Goal: Task Accomplishment & Management: Manage account settings

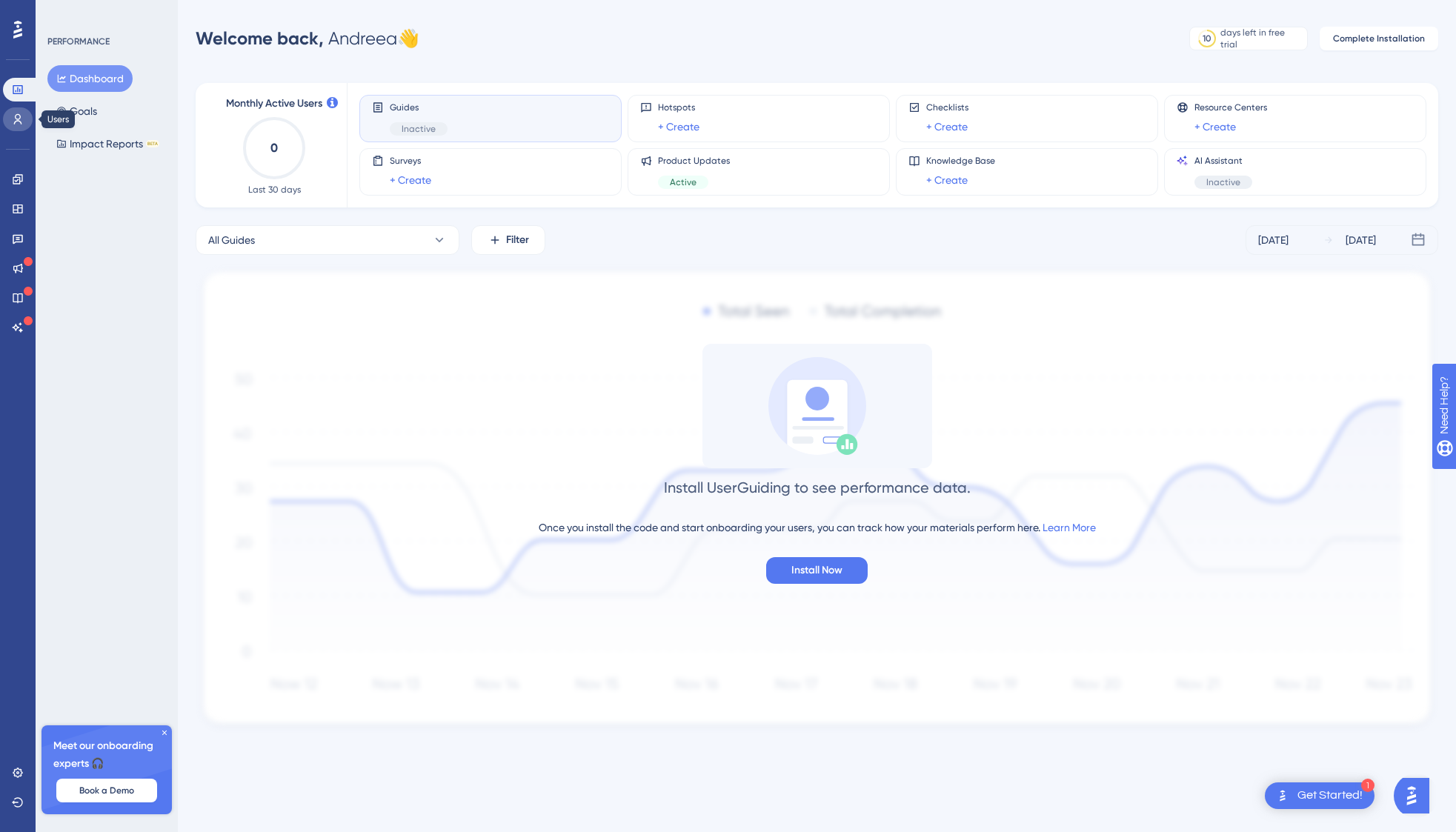
click at [14, 115] on icon at bounding box center [18, 119] width 12 height 12
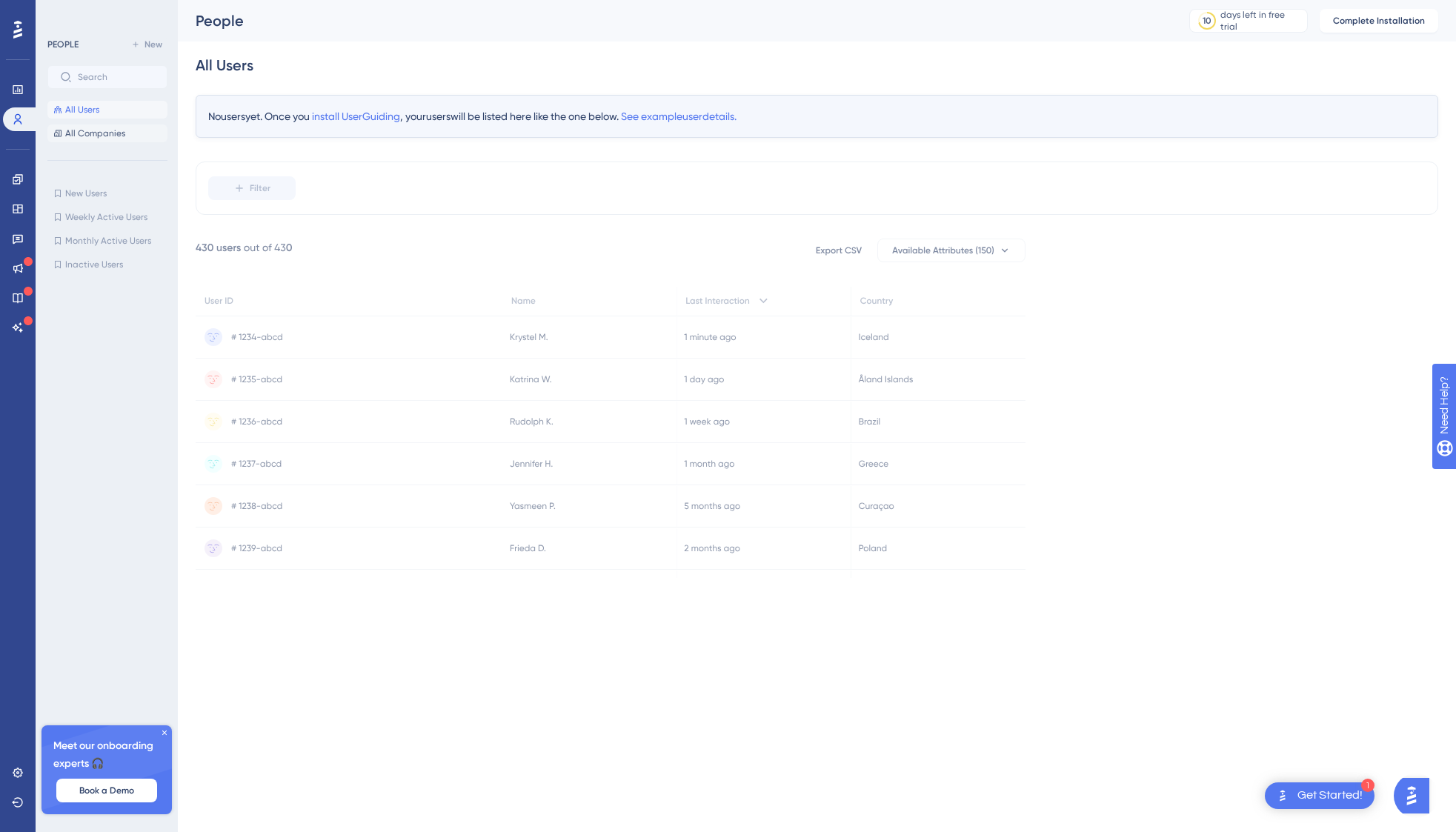
click at [98, 135] on span "All Companies" at bounding box center [95, 133] width 60 height 12
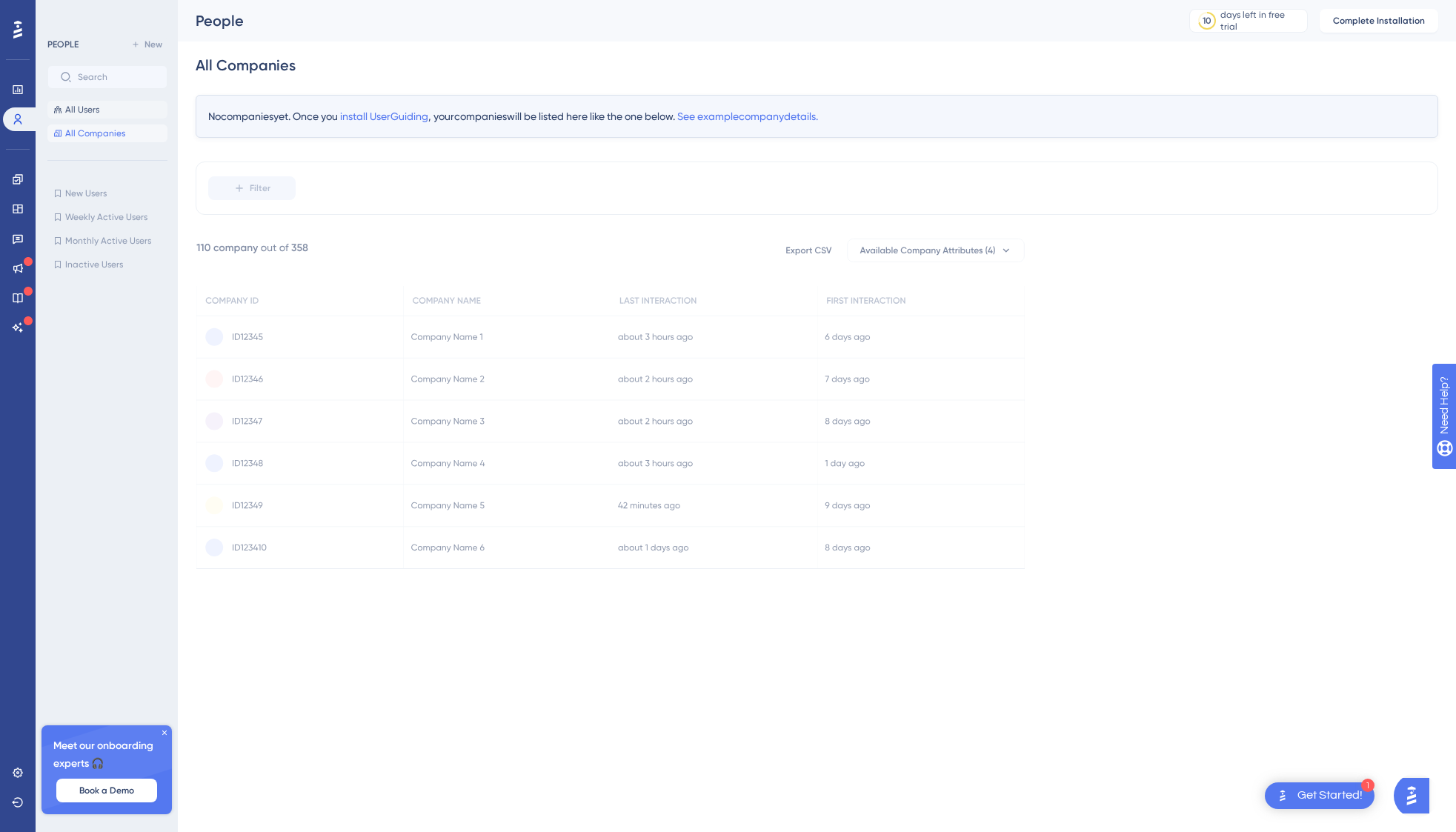
click at [89, 110] on span "All Users" at bounding box center [82, 110] width 34 height 12
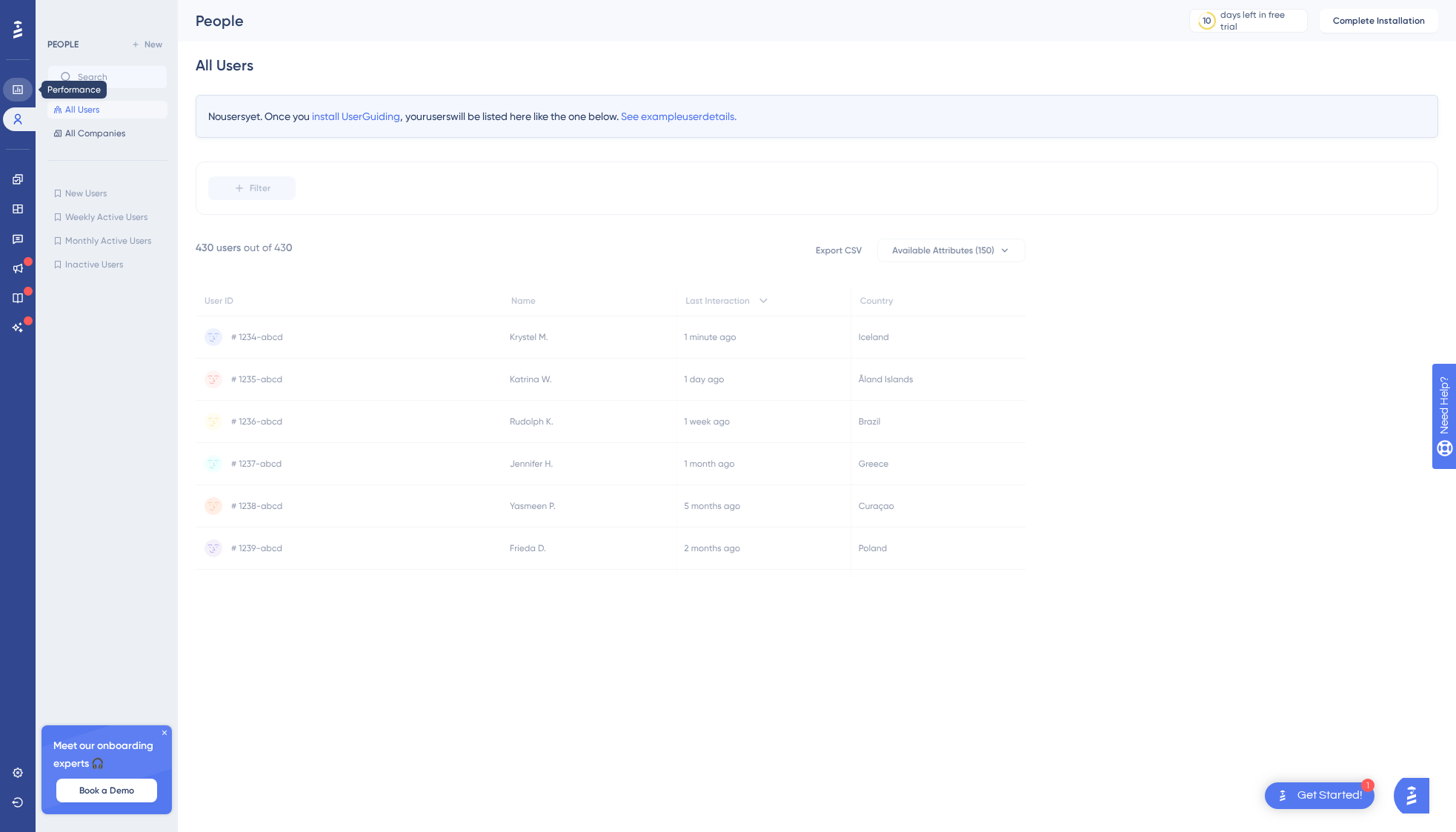
click at [12, 89] on icon at bounding box center [18, 89] width 12 height 12
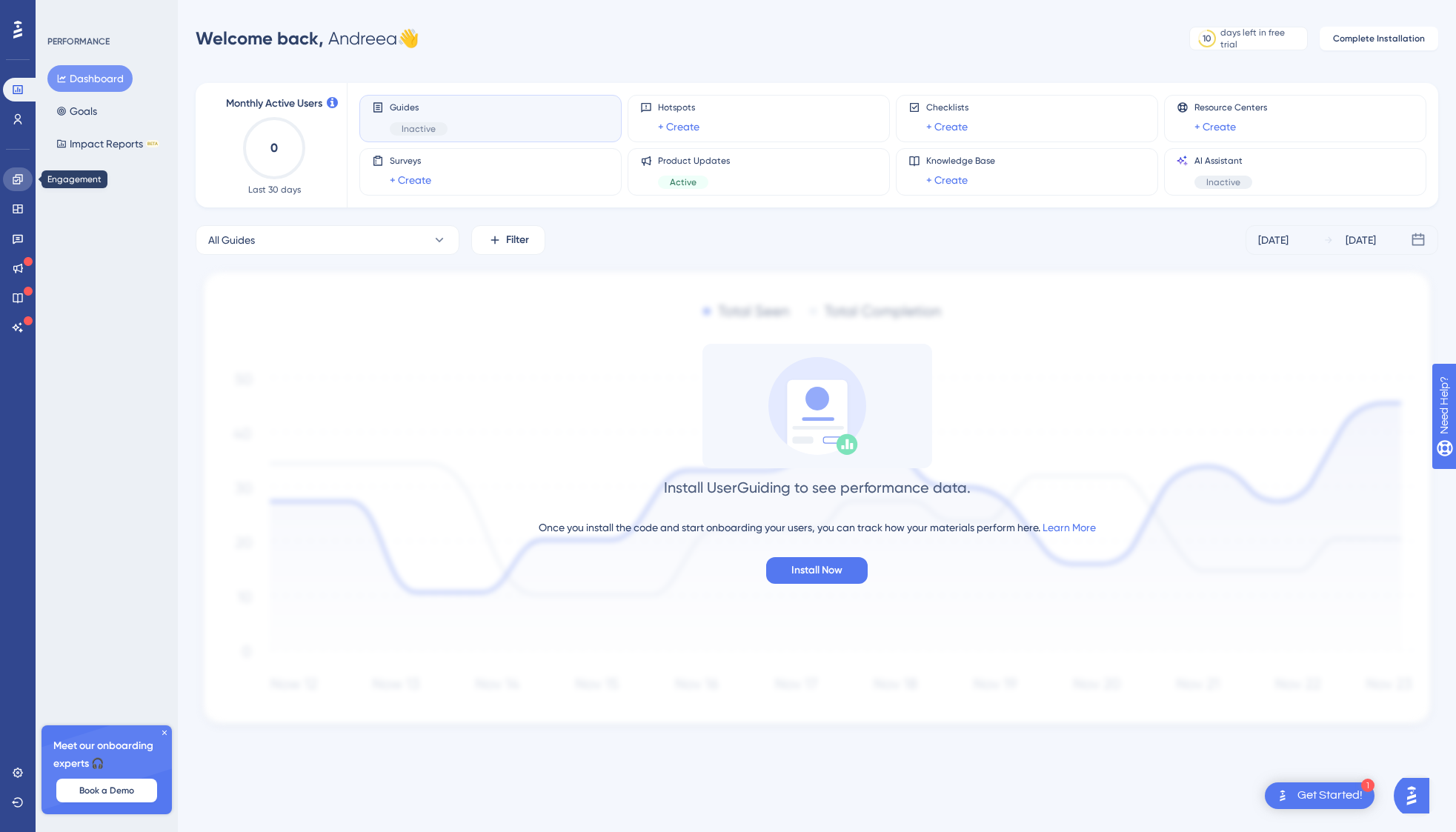
click at [14, 179] on icon at bounding box center [18, 179] width 12 height 12
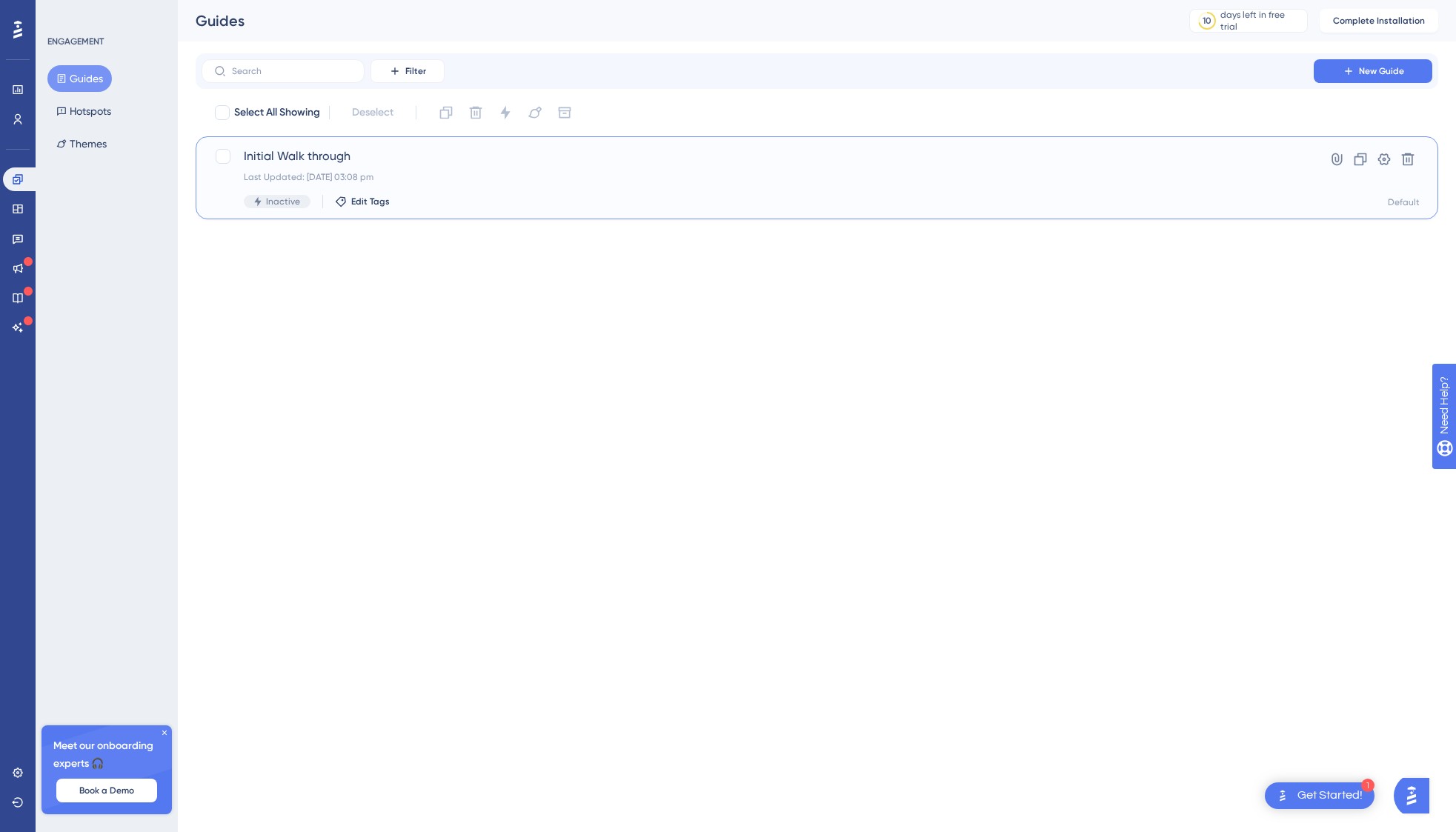
click at [276, 160] on span "Initial Walk through" at bounding box center [758, 156] width 1028 height 18
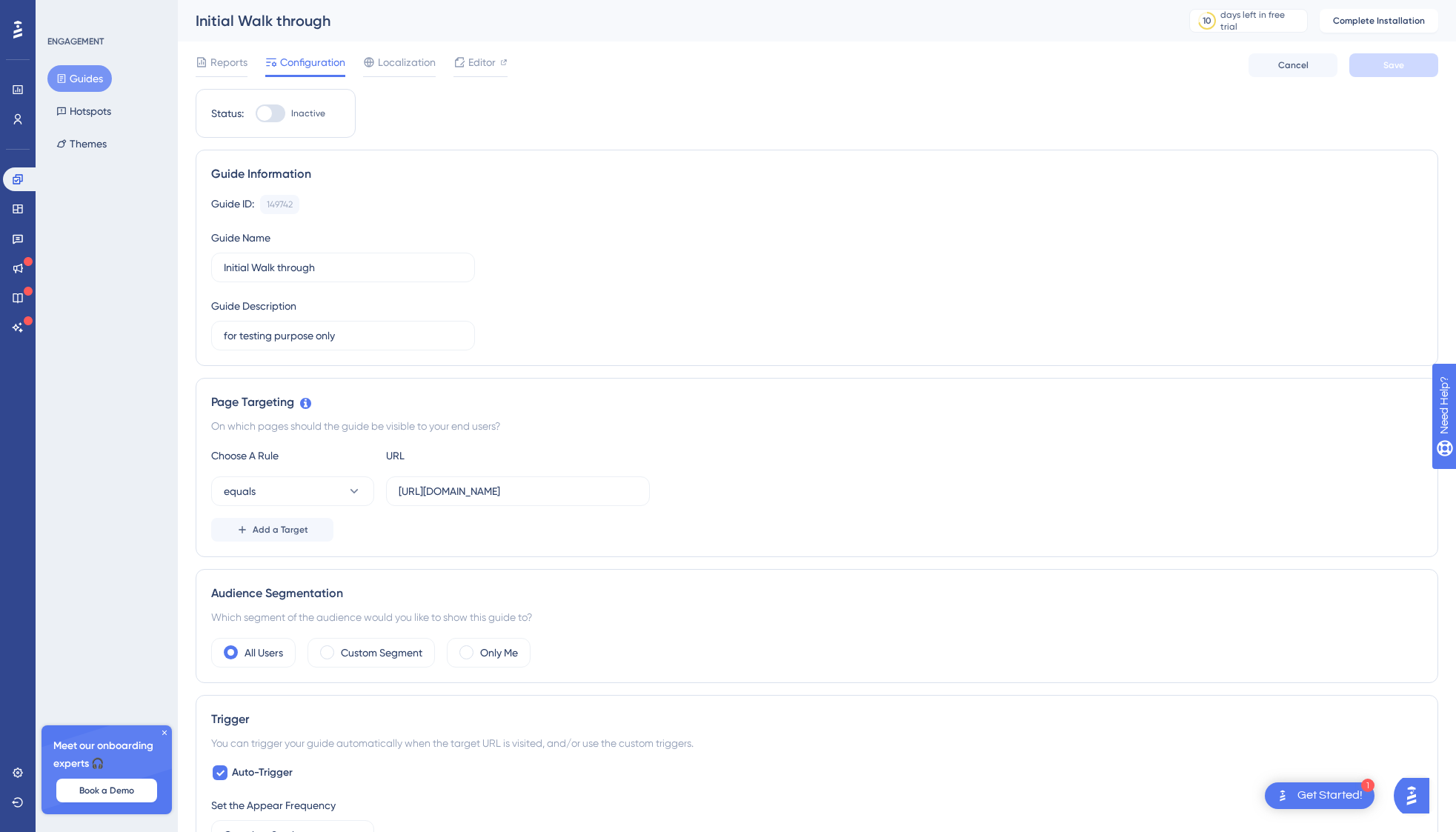
click at [265, 112] on div at bounding box center [264, 114] width 14 height 14
click at [256, 114] on input "Inactive" at bounding box center [255, 114] width 1 height 1
checkbox input "false"
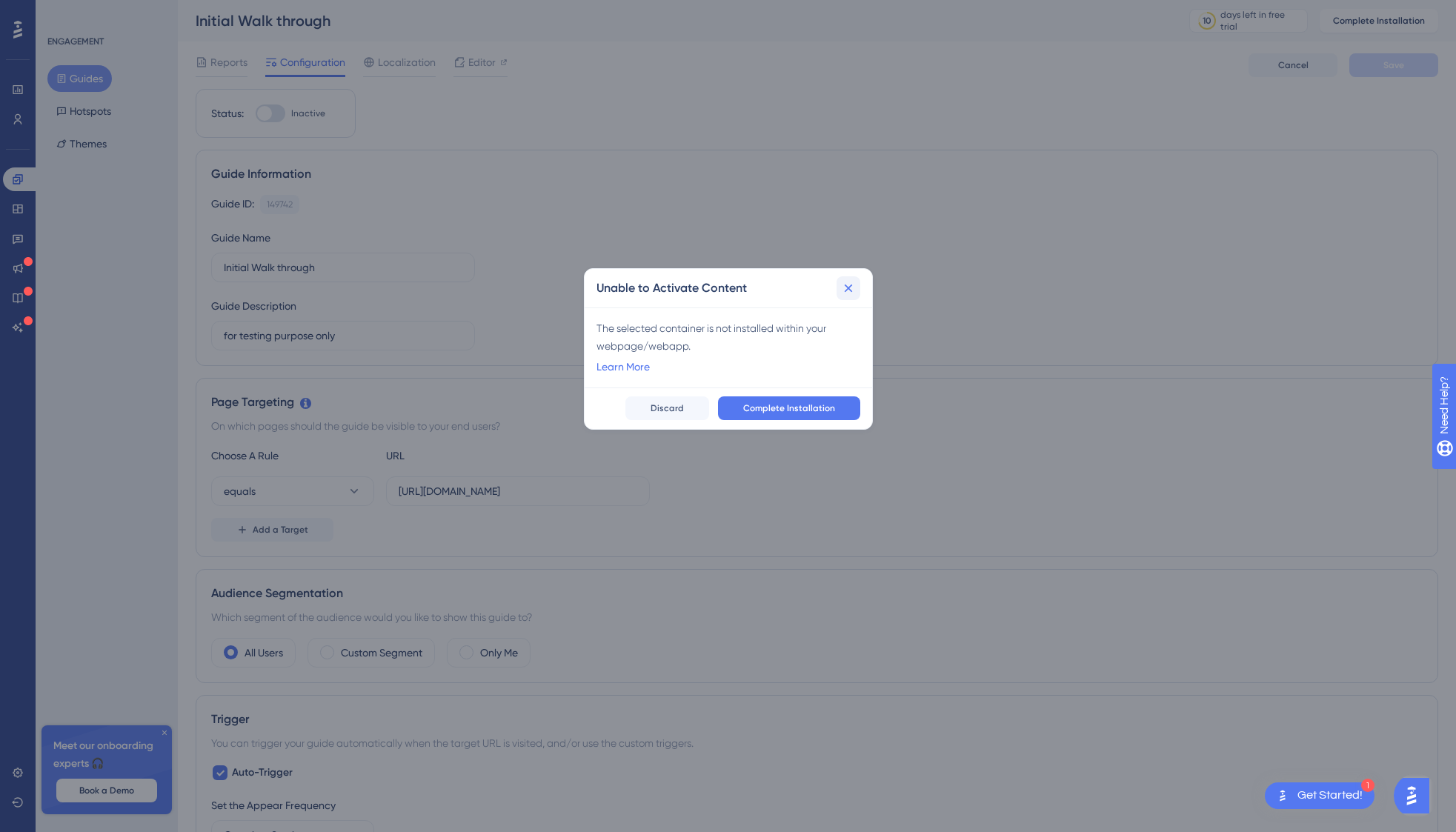
click at [851, 289] on icon at bounding box center [849, 288] width 14 height 14
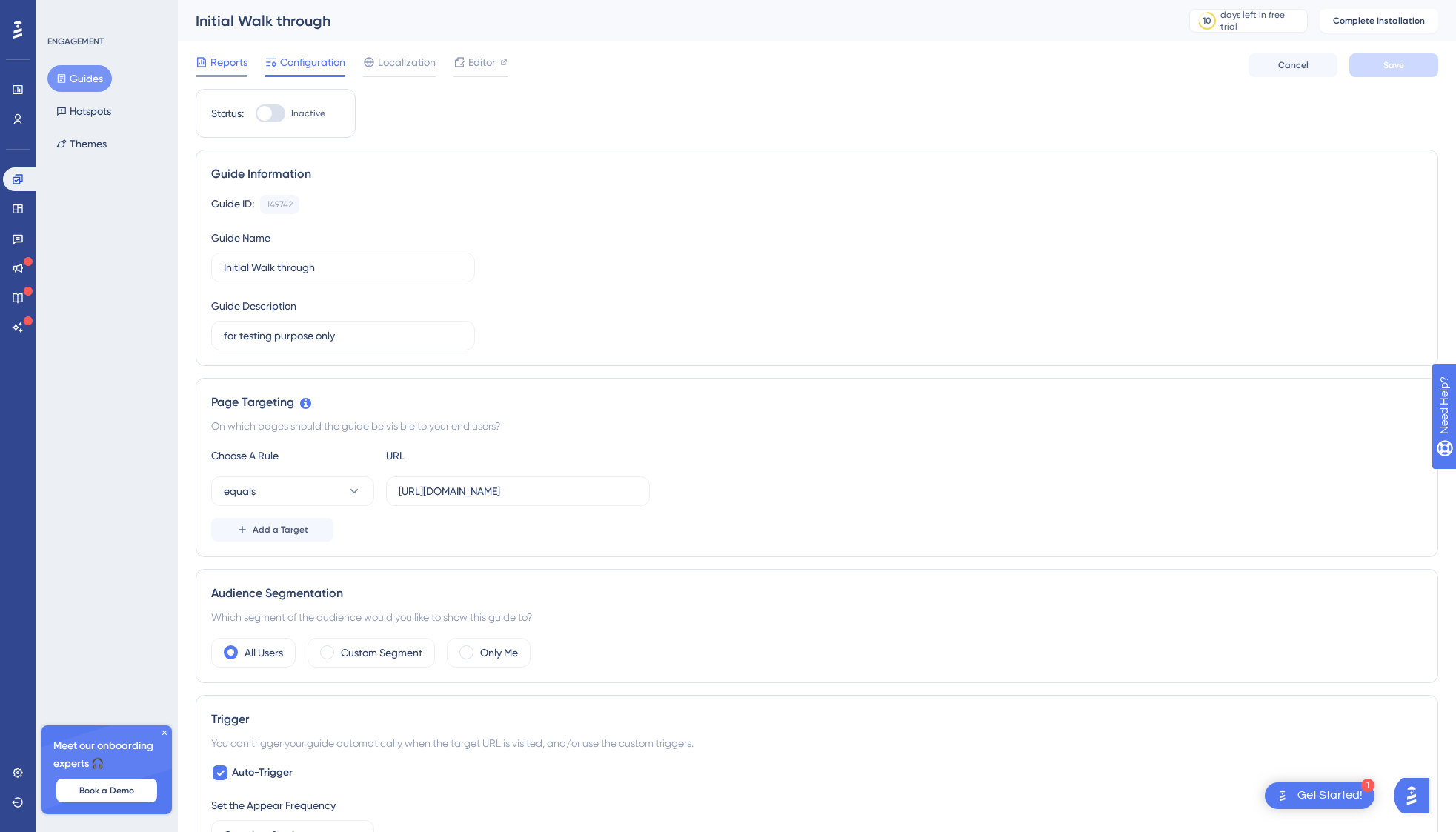
click at [225, 66] on span "Reports" at bounding box center [229, 62] width 37 height 18
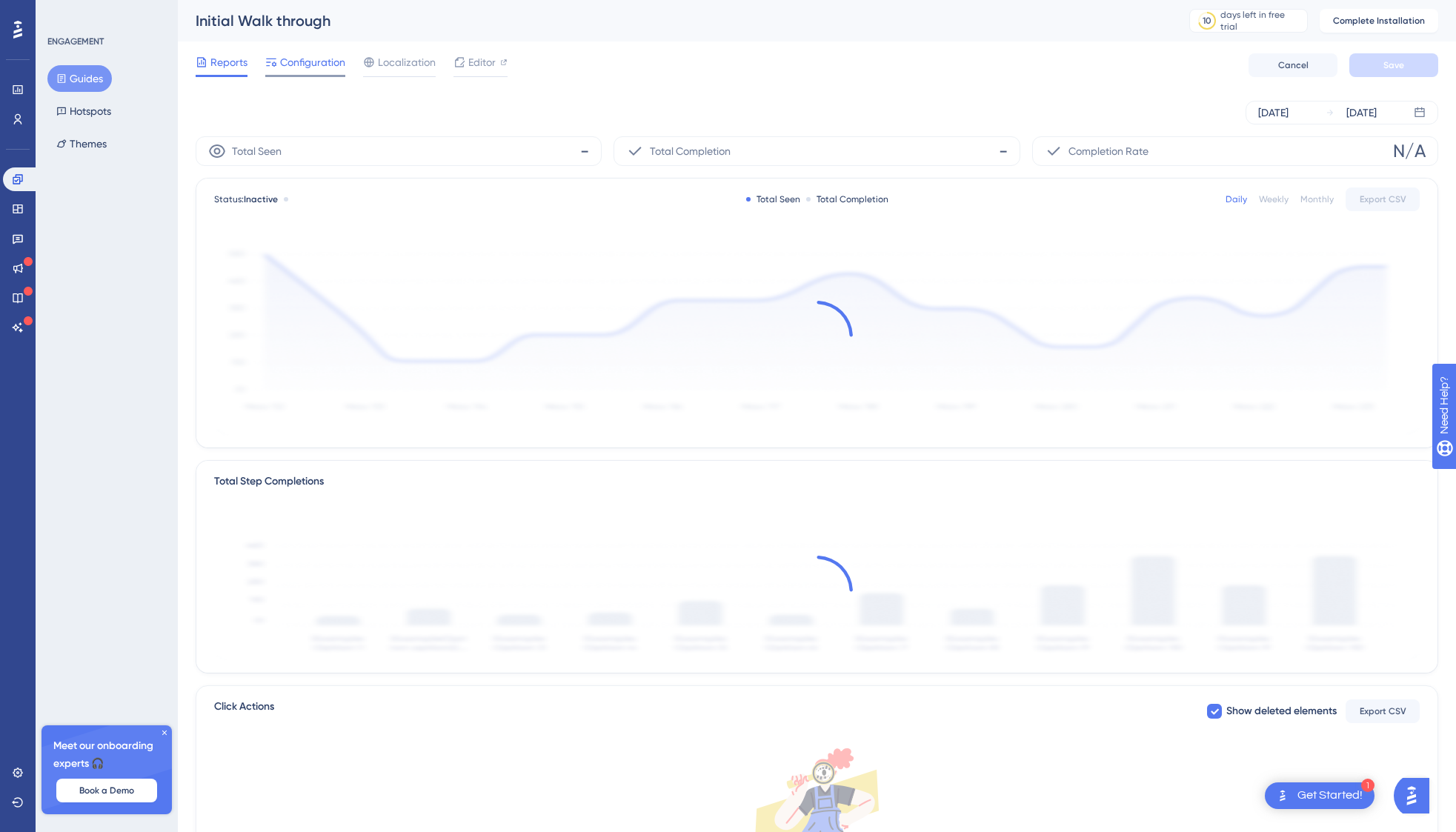
click at [290, 70] on span "Configuration" at bounding box center [312, 62] width 65 height 18
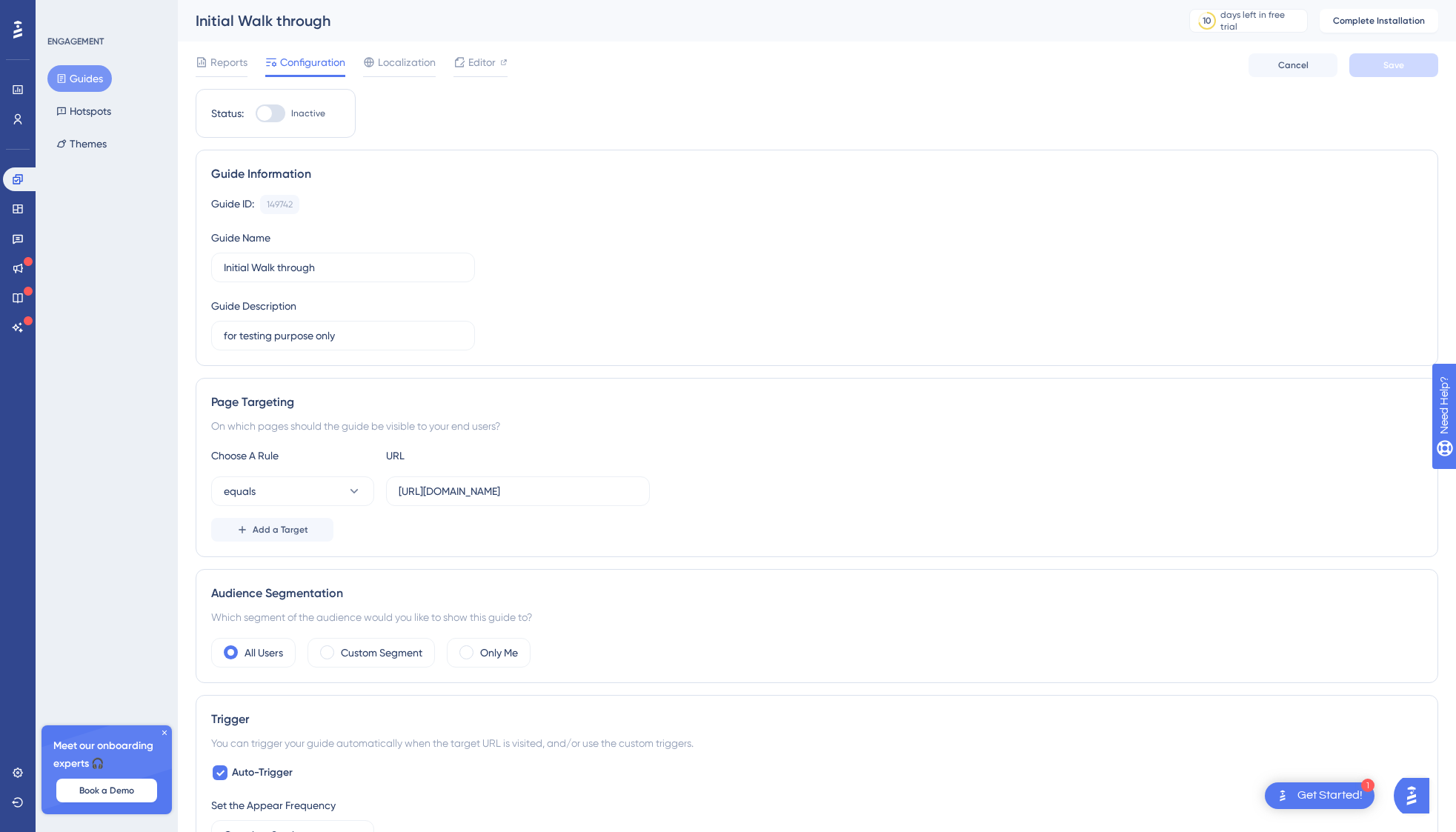
click at [417, 52] on div "Reports Configuration Localization Editor Cancel Save" at bounding box center [817, 65] width 1243 height 48
click at [414, 68] on span "Localization" at bounding box center [407, 62] width 58 height 18
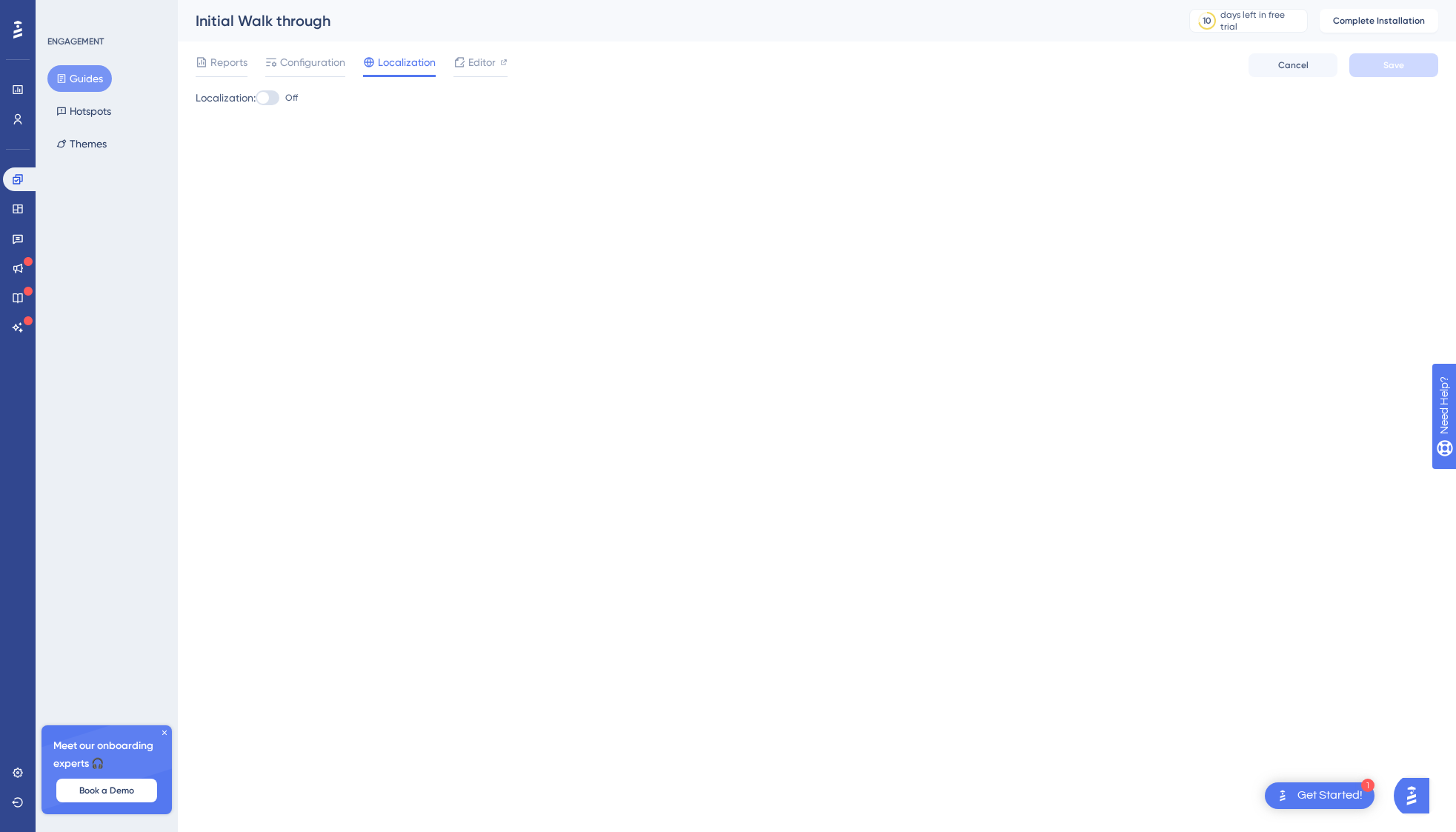
click at [274, 97] on div at bounding box center [267, 97] width 23 height 14
click at [256, 97] on input "Off" at bounding box center [255, 97] width 1 height 1
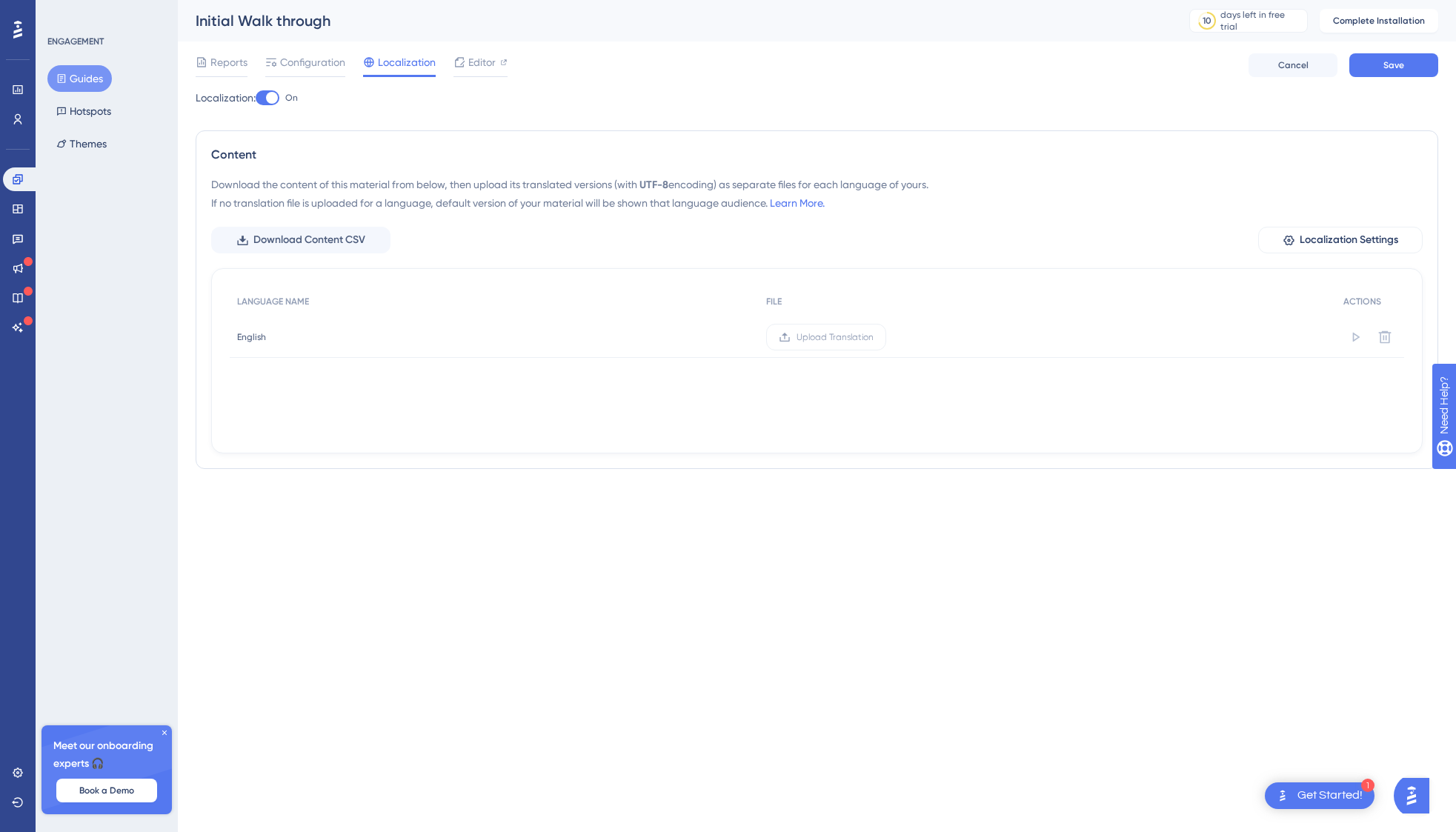
click at [271, 99] on div at bounding box center [271, 97] width 12 height 12
click at [256, 98] on input "On" at bounding box center [255, 97] width 1 height 1
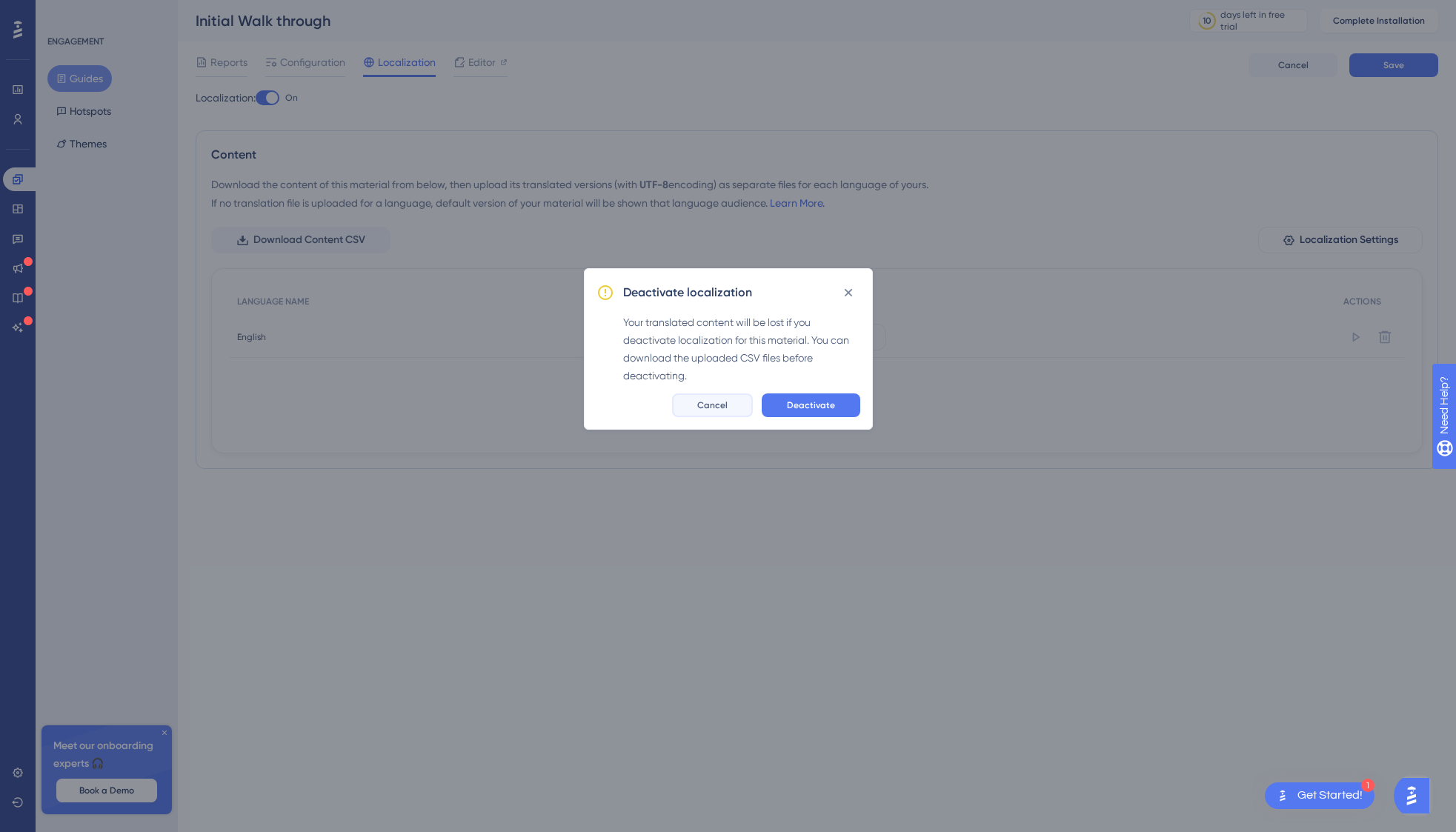
click at [699, 411] on button "Cancel" at bounding box center [713, 405] width 81 height 23
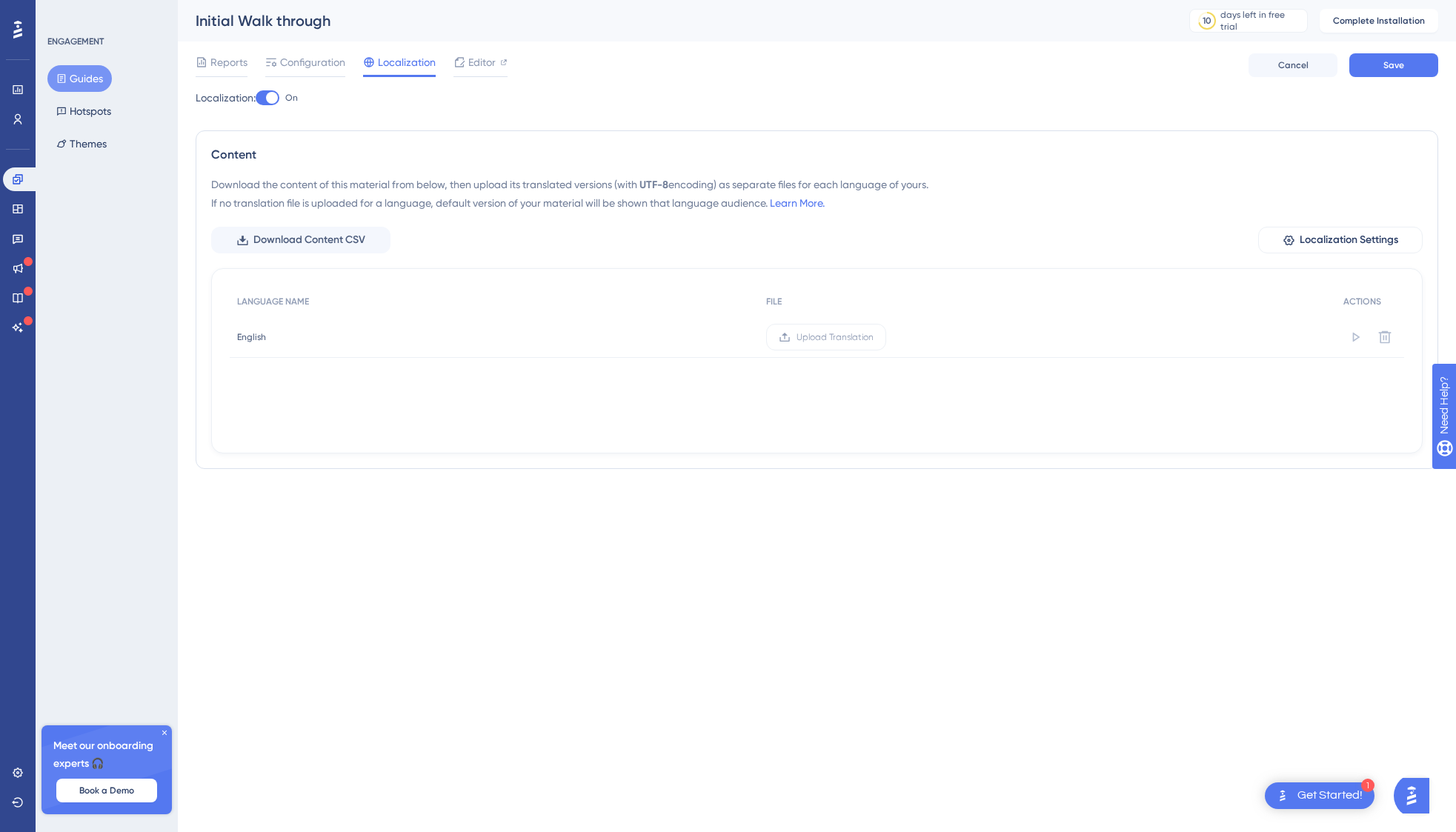
click at [279, 105] on div at bounding box center [267, 97] width 23 height 14
click at [256, 98] on input "On" at bounding box center [255, 97] width 1 height 1
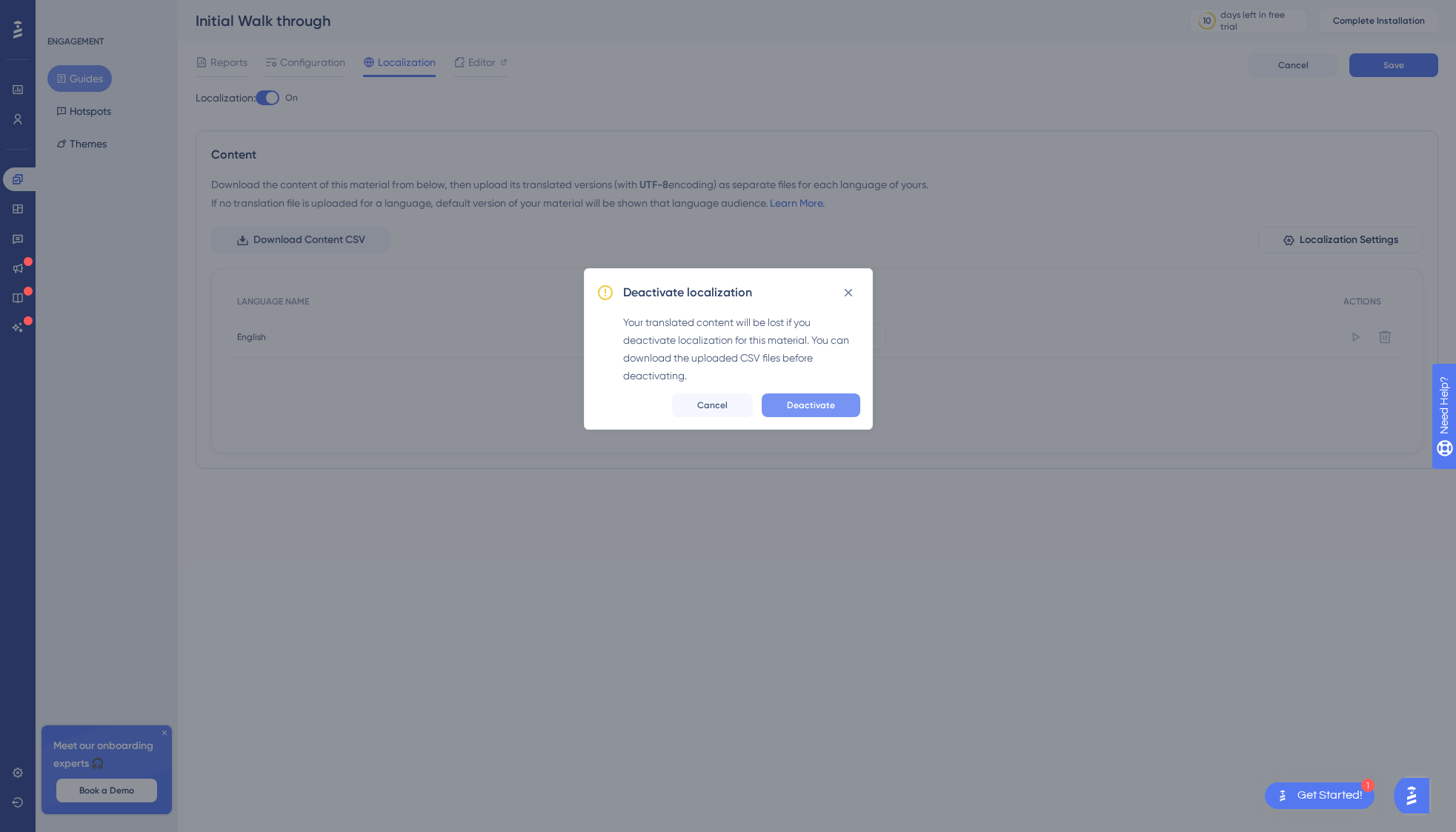
click at [803, 404] on span "Deactivate" at bounding box center [811, 405] width 48 height 12
checkbox input "false"
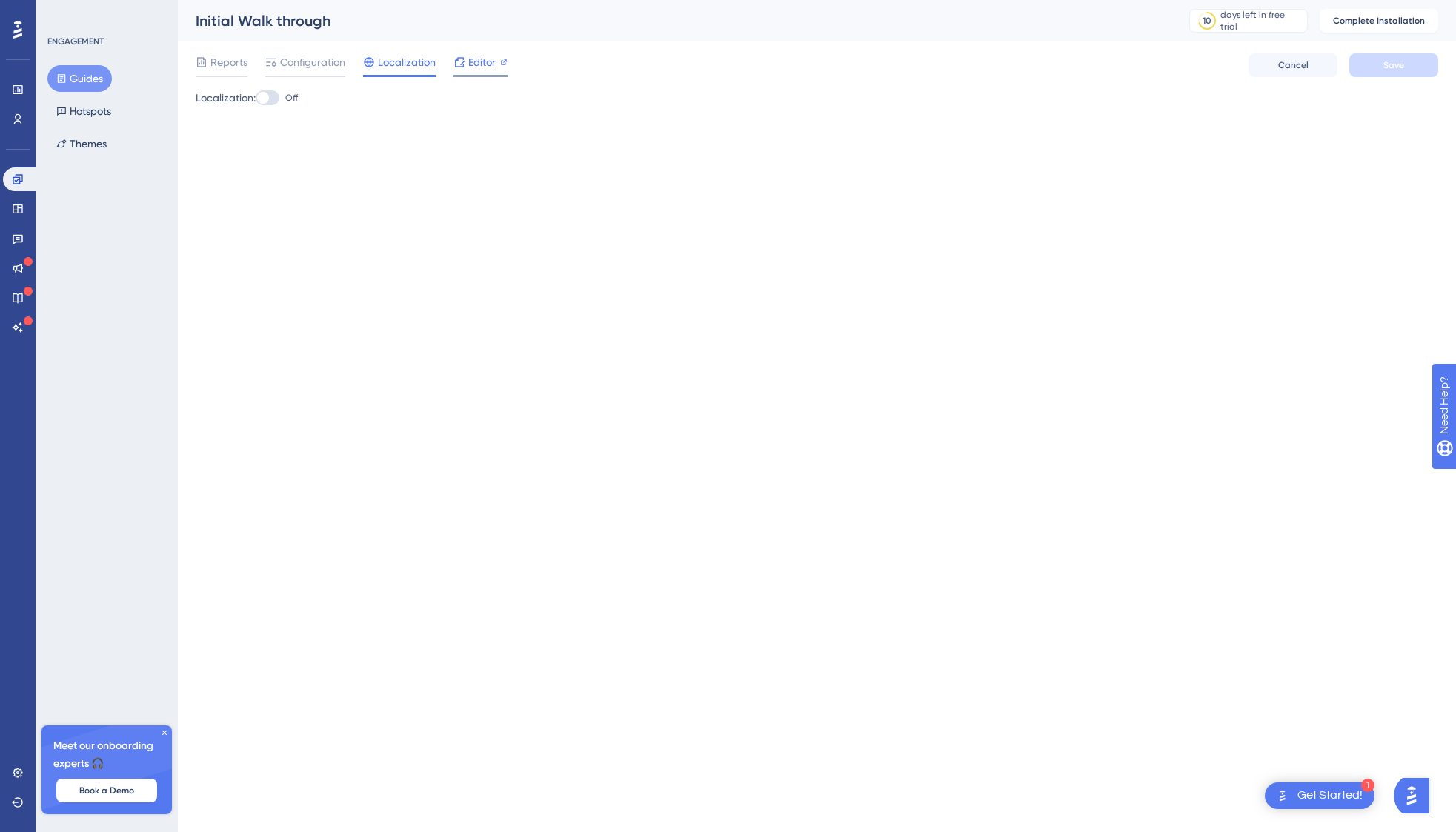
click at [487, 60] on span "Editor" at bounding box center [482, 62] width 27 height 18
